Goal: Transaction & Acquisition: Purchase product/service

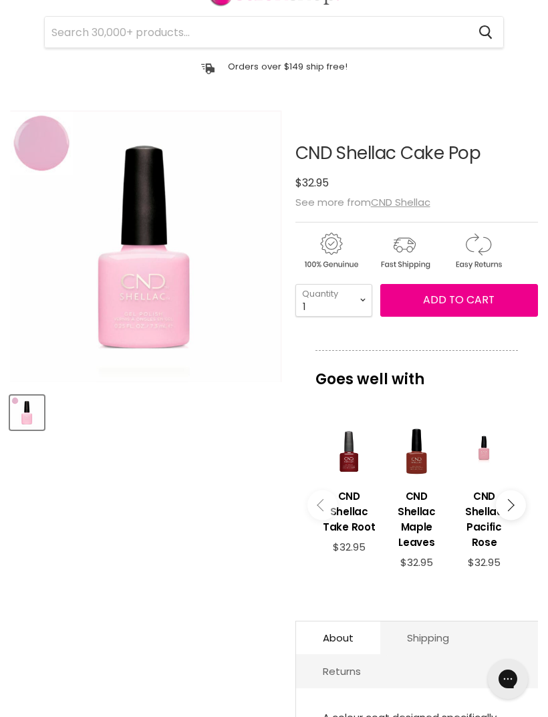
scroll to position [78, 0]
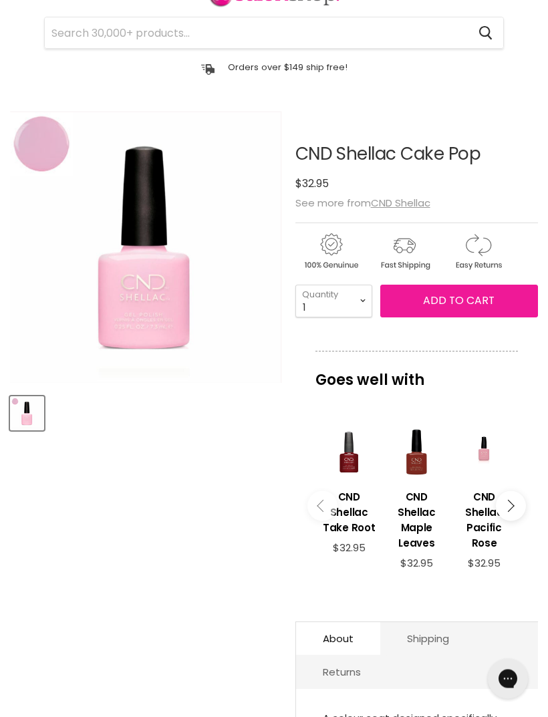
click at [449, 302] on span "Add to cart" at bounding box center [459, 301] width 72 height 15
click at [450, 304] on span "Add to cart" at bounding box center [459, 301] width 72 height 15
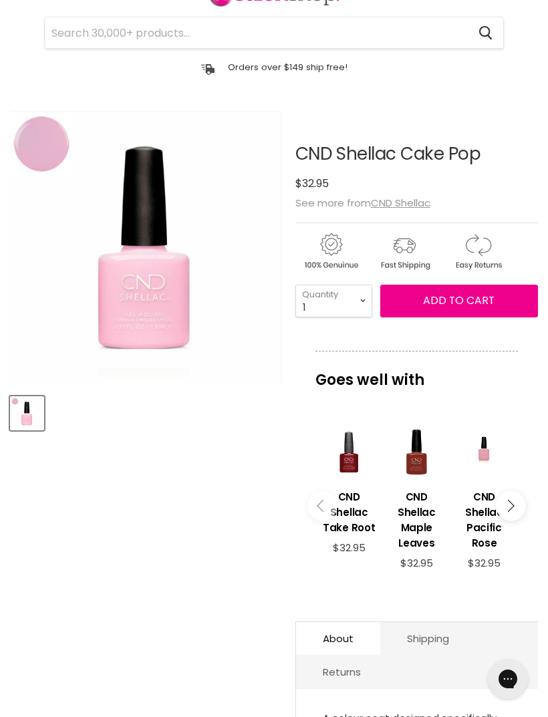
click at [510, 509] on icon "Main content" at bounding box center [508, 505] width 12 height 12
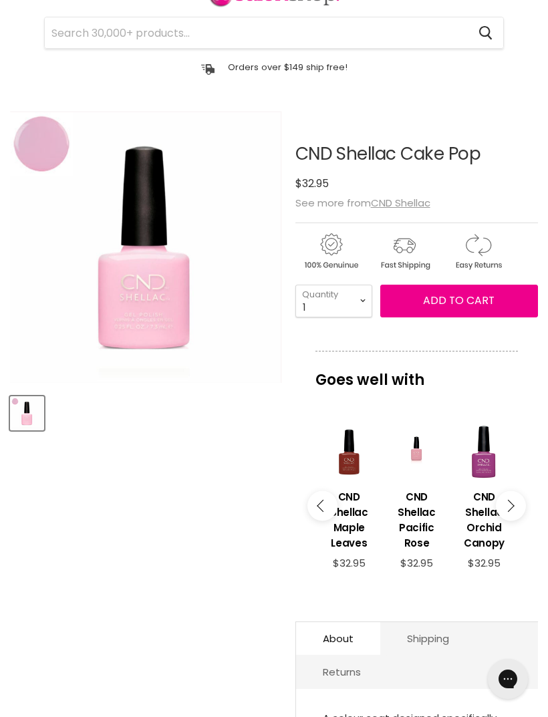
scroll to position [190, 0]
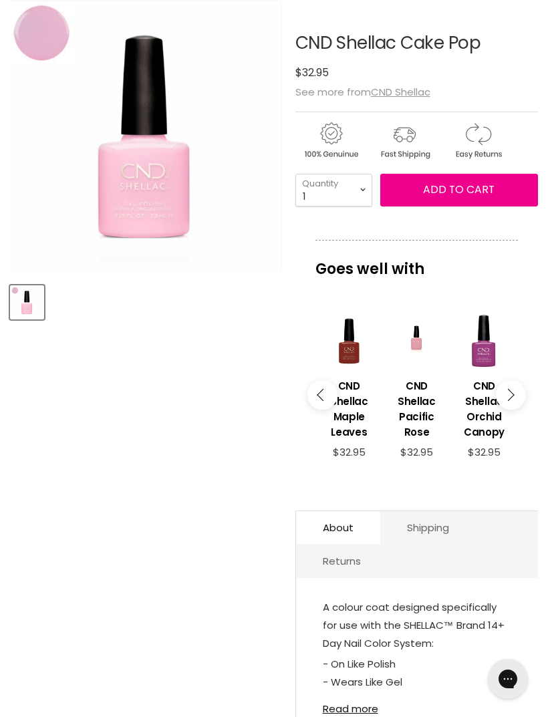
click at [318, 400] on icon "Main content" at bounding box center [323, 394] width 12 height 12
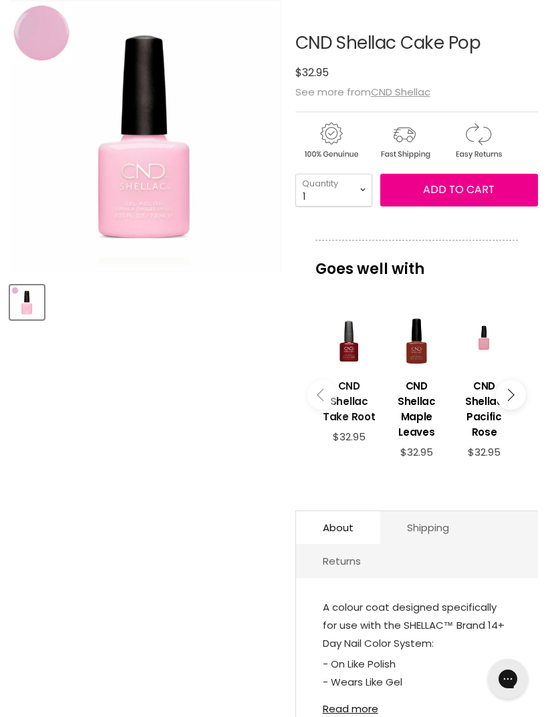
click at [354, 405] on h3 "CND Shellac Take Root" at bounding box center [349, 401] width 54 height 46
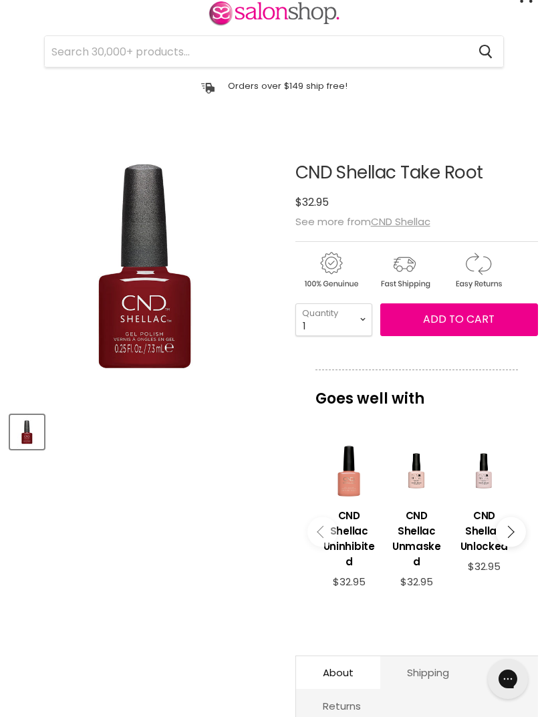
scroll to position [64, 0]
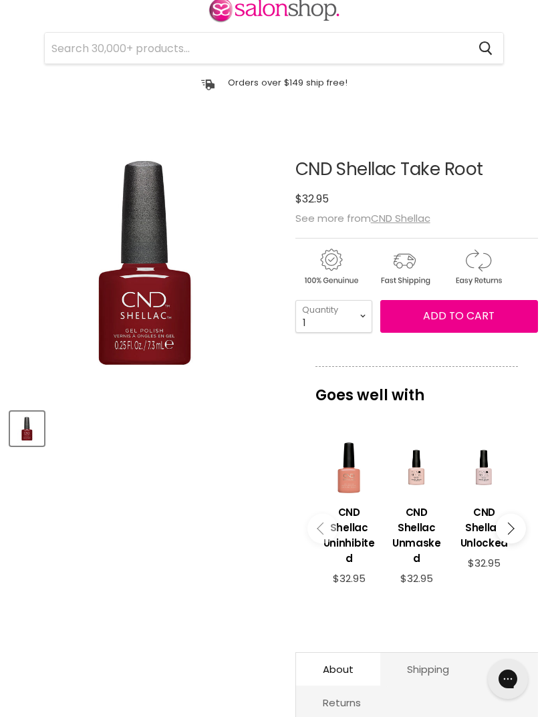
click at [510, 535] on icon "Main content" at bounding box center [508, 529] width 12 height 12
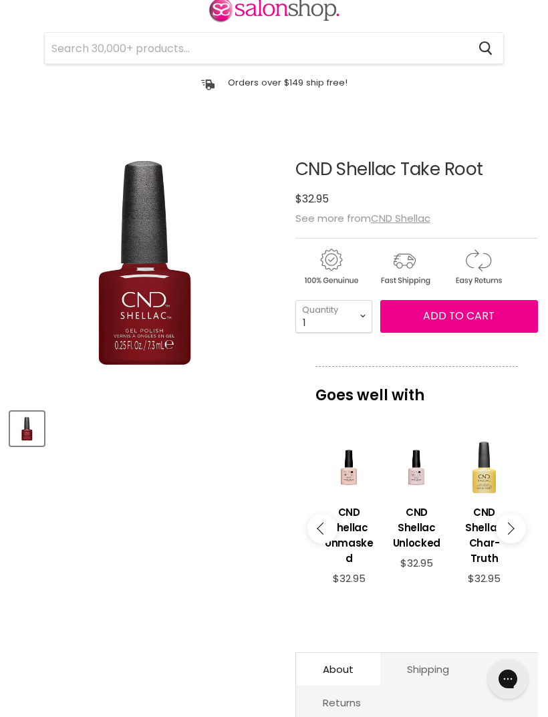
click at [505, 530] on button "Main content" at bounding box center [511, 529] width 30 height 30
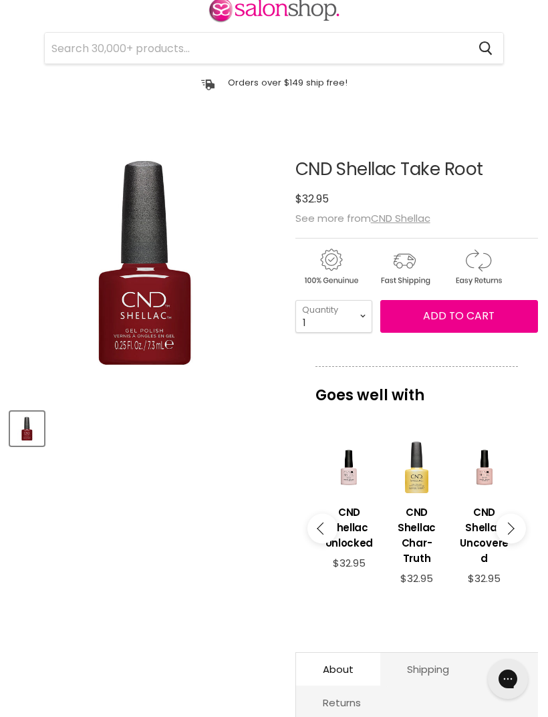
click at [503, 530] on button "Main content" at bounding box center [511, 529] width 30 height 30
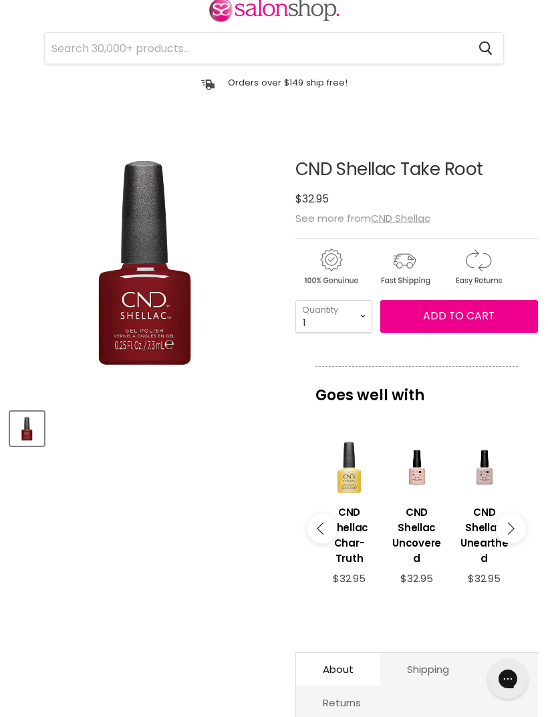
click at [515, 530] on button "Main content" at bounding box center [511, 529] width 30 height 30
click at [506, 528] on button "Main content" at bounding box center [511, 529] width 30 height 30
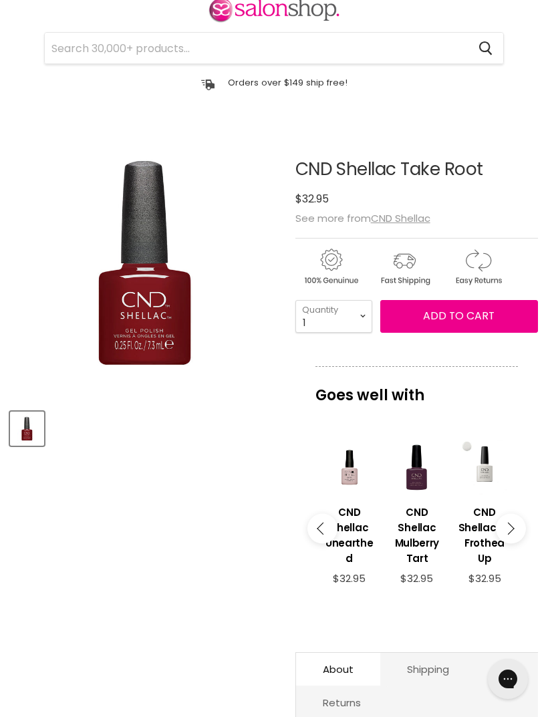
click at [509, 530] on icon "Main content" at bounding box center [508, 529] width 12 height 12
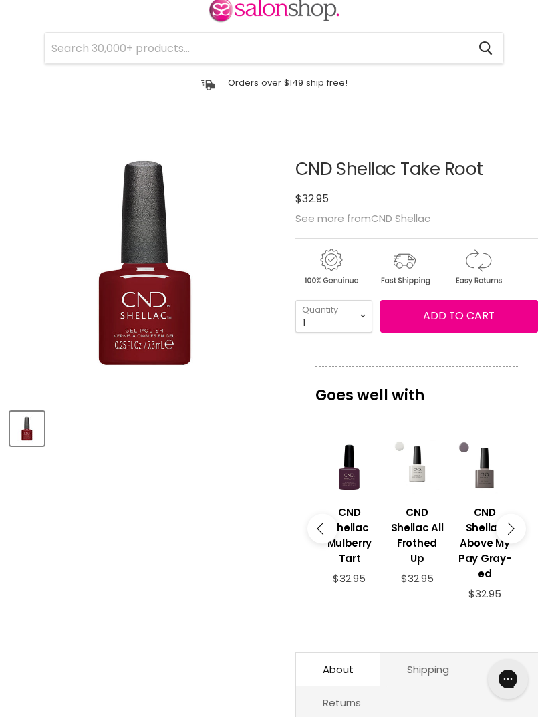
click at [515, 527] on button "Main content" at bounding box center [511, 529] width 30 height 30
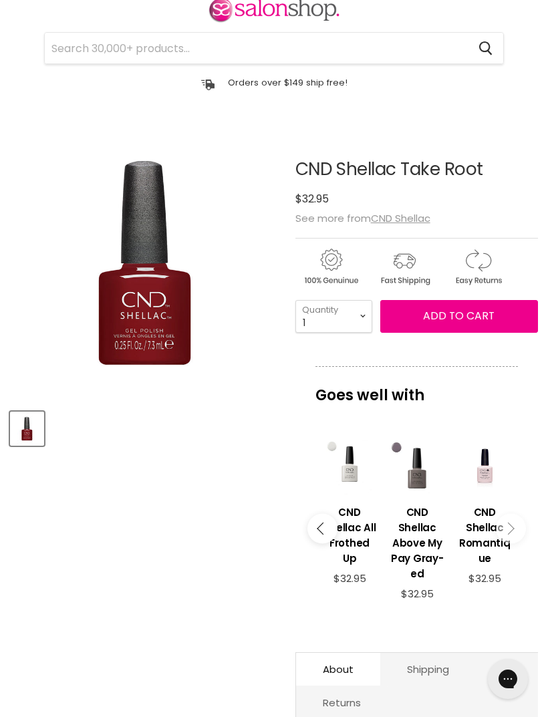
click at [517, 528] on button "Main content" at bounding box center [511, 529] width 30 height 30
click at [511, 530] on button "Main content" at bounding box center [511, 529] width 30 height 30
click at [509, 535] on icon "Main content" at bounding box center [508, 529] width 12 height 12
click at [320, 533] on icon "Main content" at bounding box center [323, 529] width 12 height 12
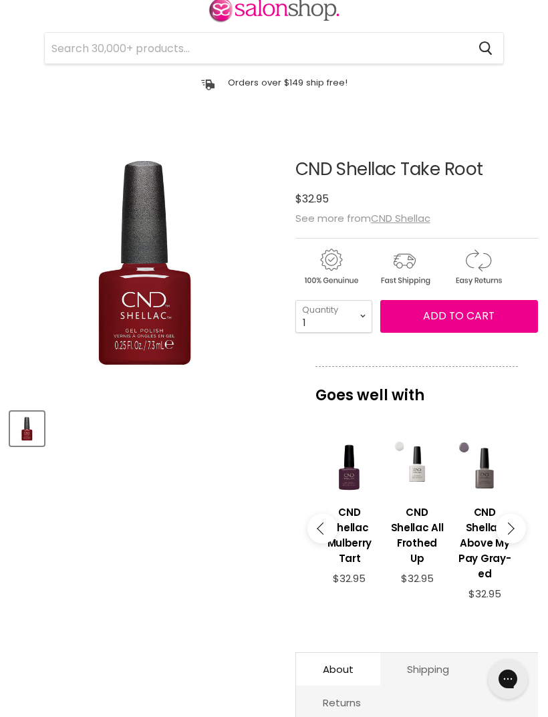
click at [326, 535] on icon "Main content" at bounding box center [323, 529] width 12 height 12
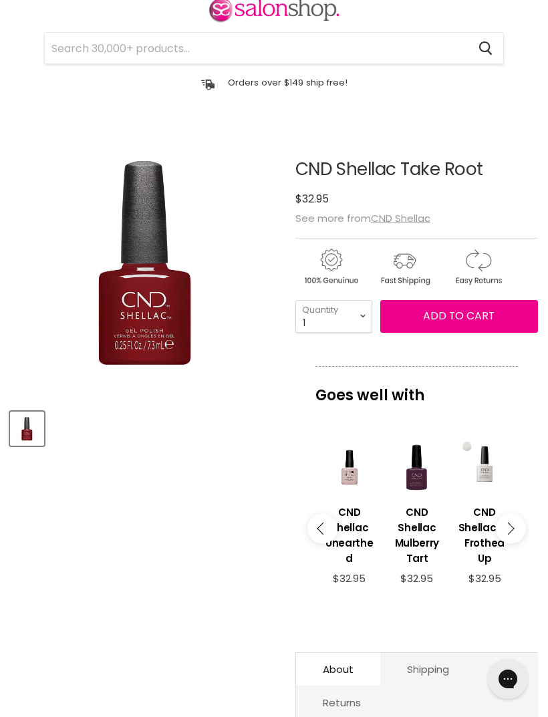
click at [322, 535] on icon "Main content" at bounding box center [323, 529] width 12 height 12
click at [316, 552] on div "imageUrl CND Shellac Uncovered $32.95" at bounding box center [348, 521] width 68 height 194
click at [312, 556] on div "Goes well with imageUrl CND Shellac Uninhibited $32.95 imageUrl CND Shellac Unm…" at bounding box center [417, 499] width 243 height 267
click at [322, 558] on link "CND Shellac Unlocked" at bounding box center [349, 526] width 54 height 63
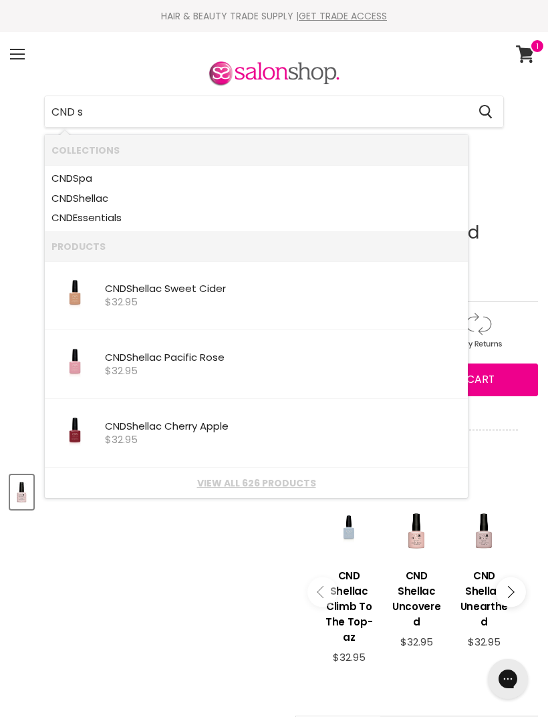
type input "CND sh"
click at [173, 366] on div "$32.95" at bounding box center [283, 371] width 356 height 11
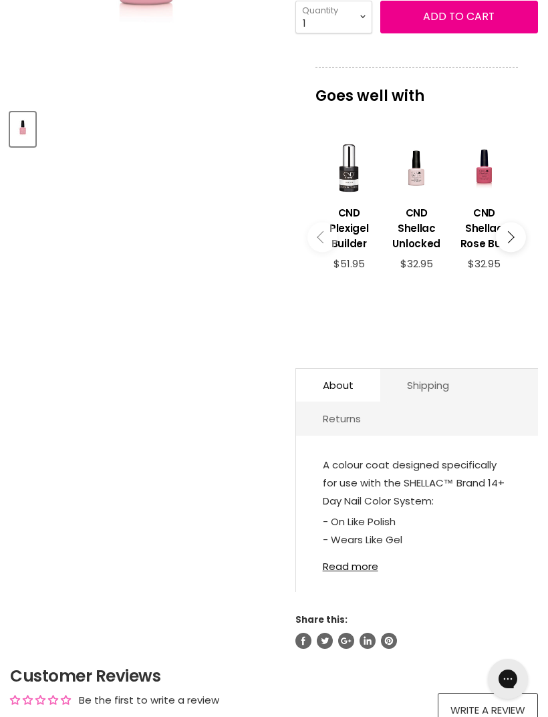
scroll to position [365, 0]
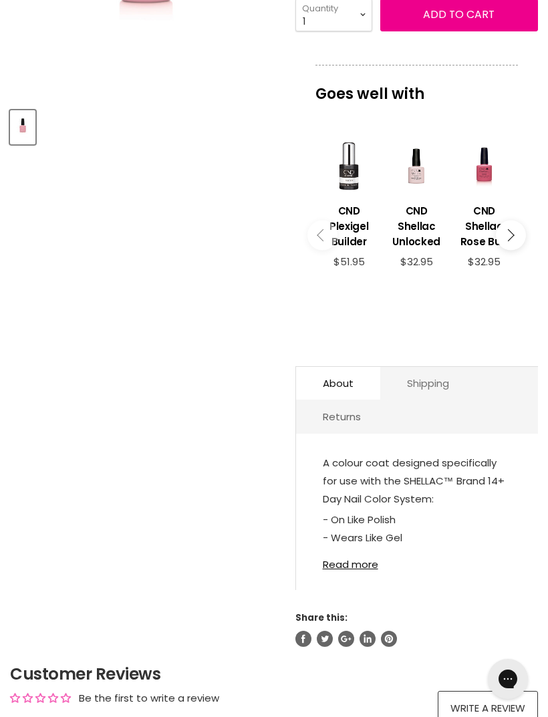
click at [476, 382] on link "Shipping" at bounding box center [428, 383] width 96 height 33
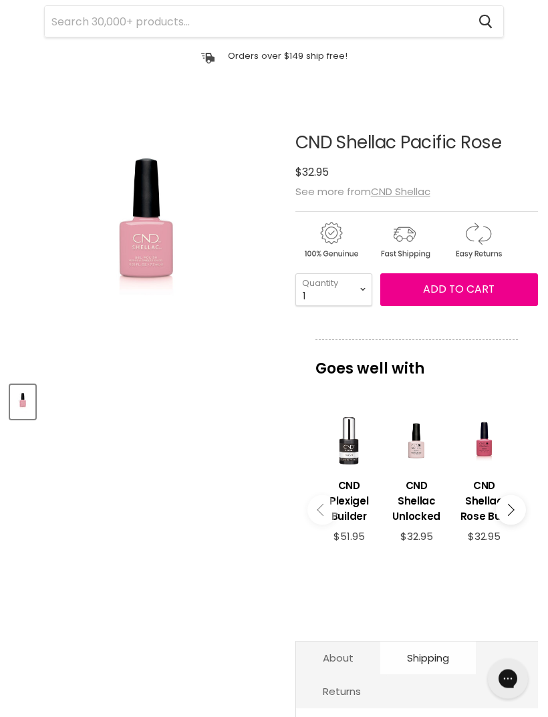
scroll to position [78, 0]
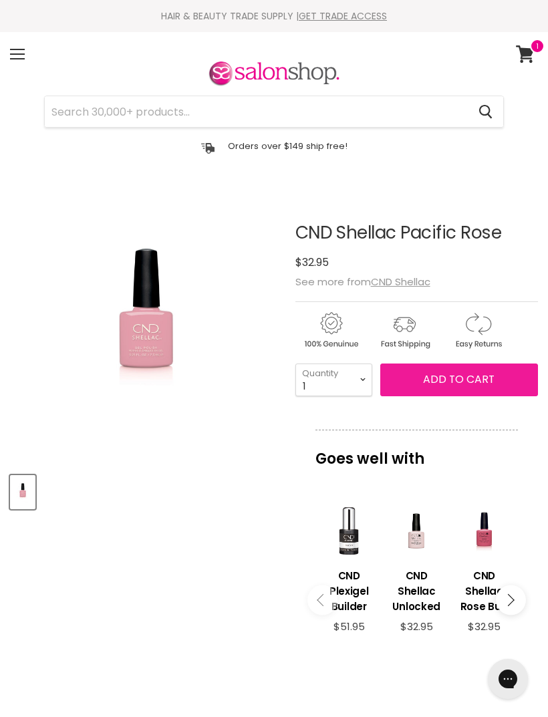
click at [483, 384] on span "Add to cart" at bounding box center [459, 379] width 72 height 15
click at [473, 380] on span "Add to cart" at bounding box center [459, 379] width 72 height 15
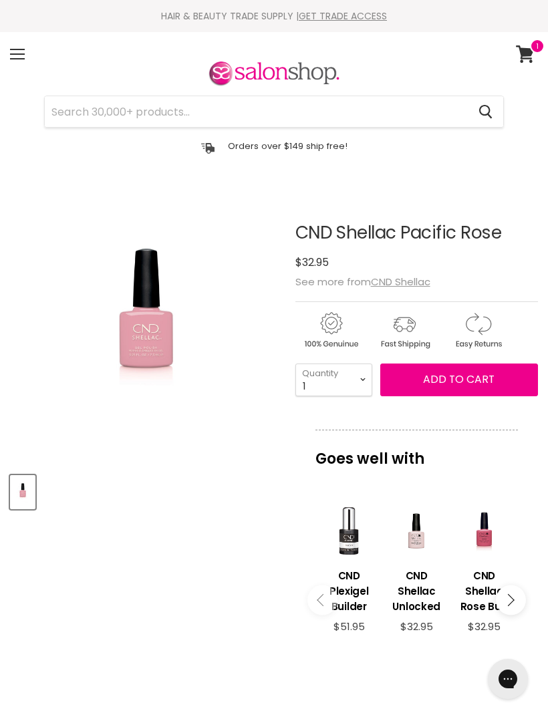
click at [472, 466] on p "Goes well with" at bounding box center [417, 452] width 203 height 44
click at [528, 58] on icon at bounding box center [525, 53] width 18 height 17
